Goal: Task Accomplishment & Management: Manage account settings

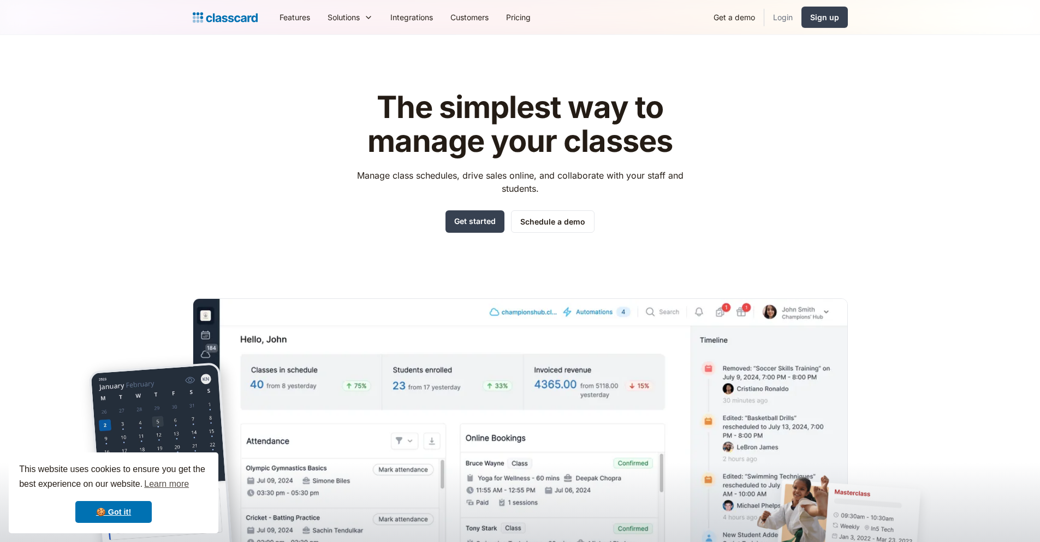
click at [778, 12] on link "Login" at bounding box center [783, 17] width 37 height 25
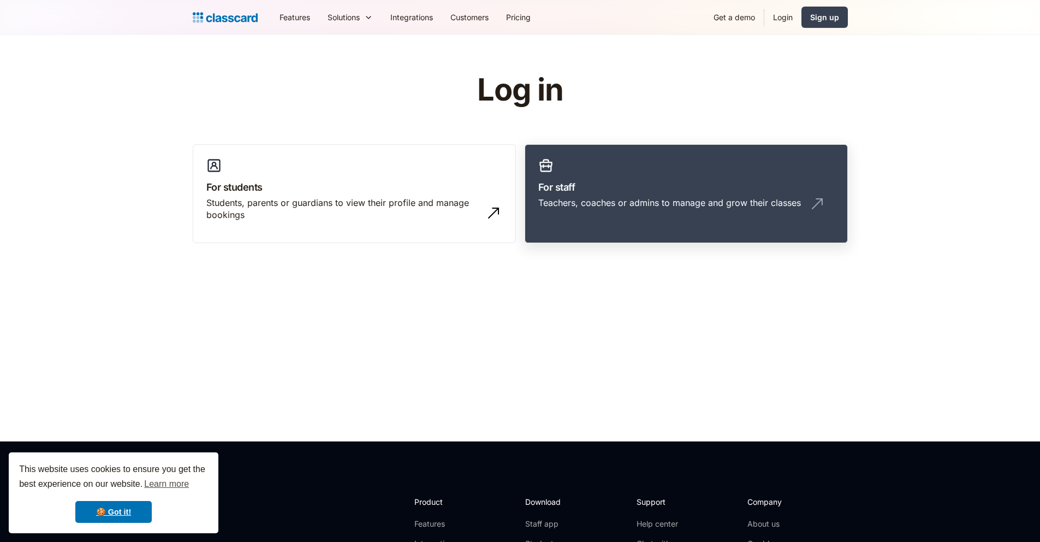
click at [605, 162] on link "For staff Teachers, coaches or admins to manage and grow their classes" at bounding box center [686, 193] width 323 height 99
